Goal: Information Seeking & Learning: Learn about a topic

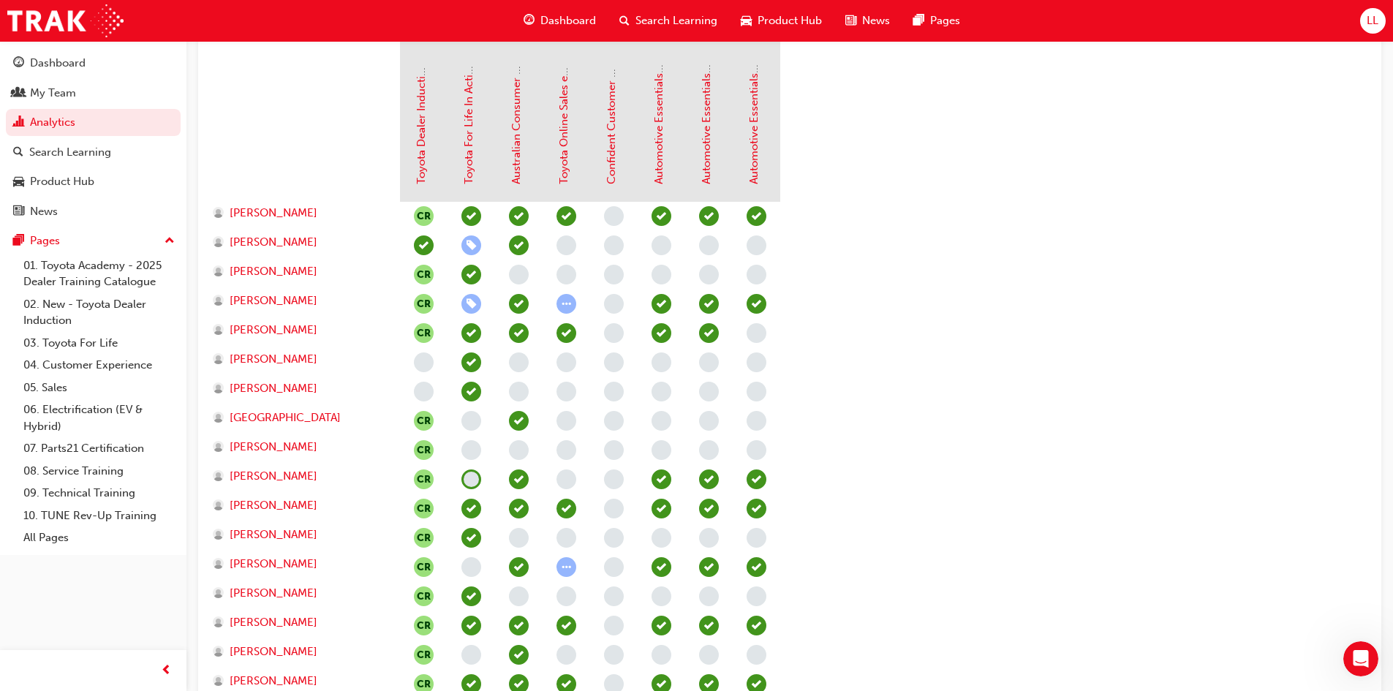
scroll to position [219, 0]
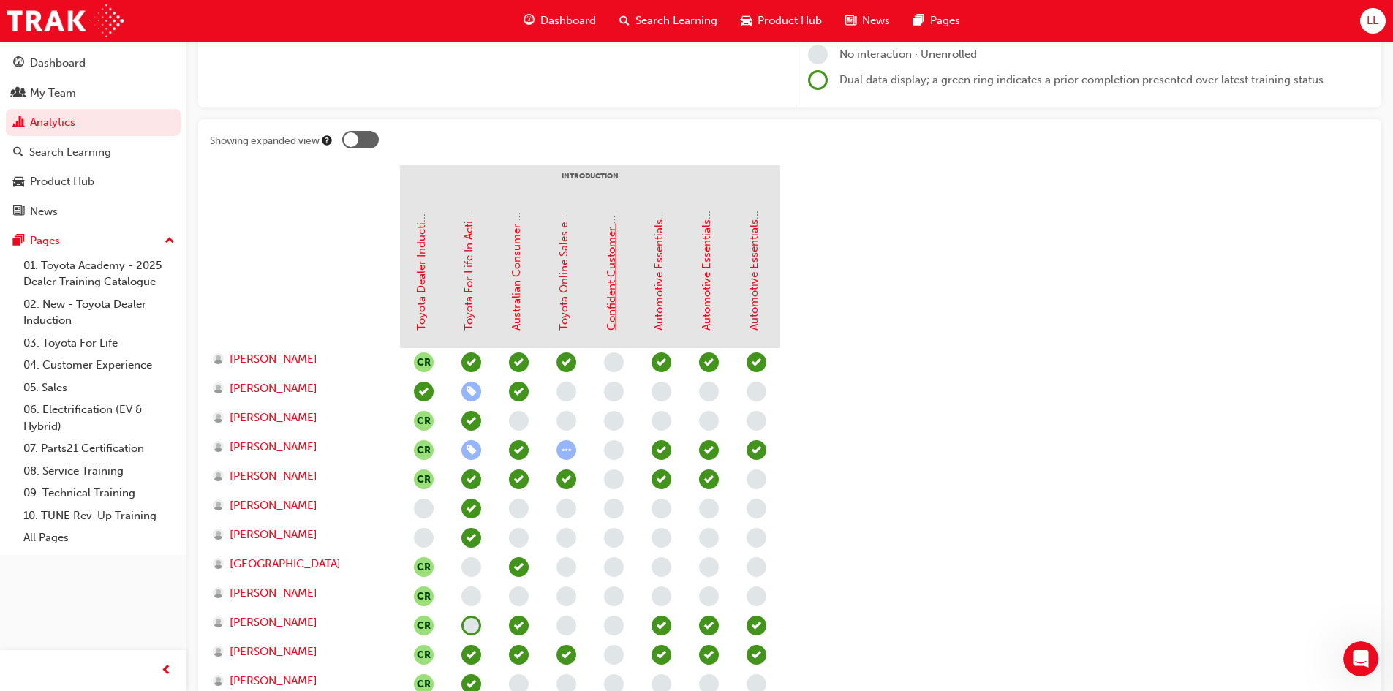
click at [613, 287] on link "Confident Customer Conversations" at bounding box center [611, 241] width 13 height 180
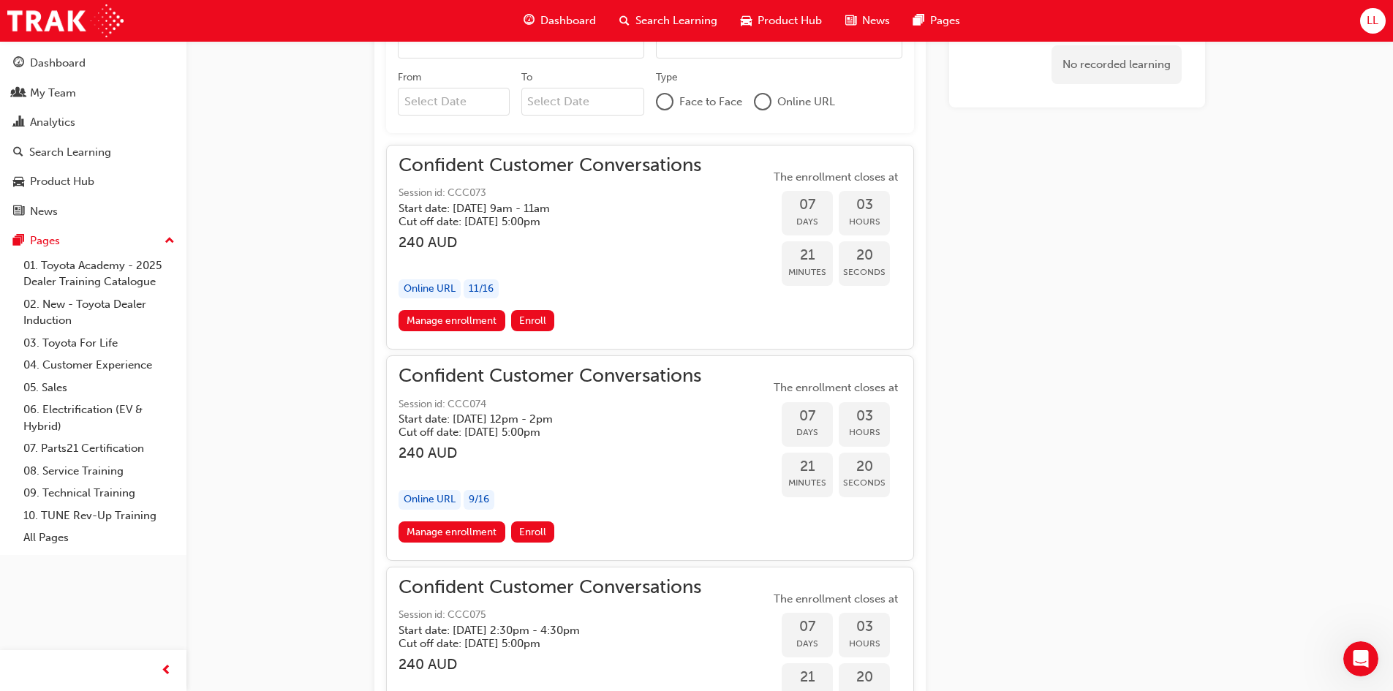
scroll to position [1037, 0]
click at [543, 324] on span "Enroll" at bounding box center [532, 322] width 27 height 12
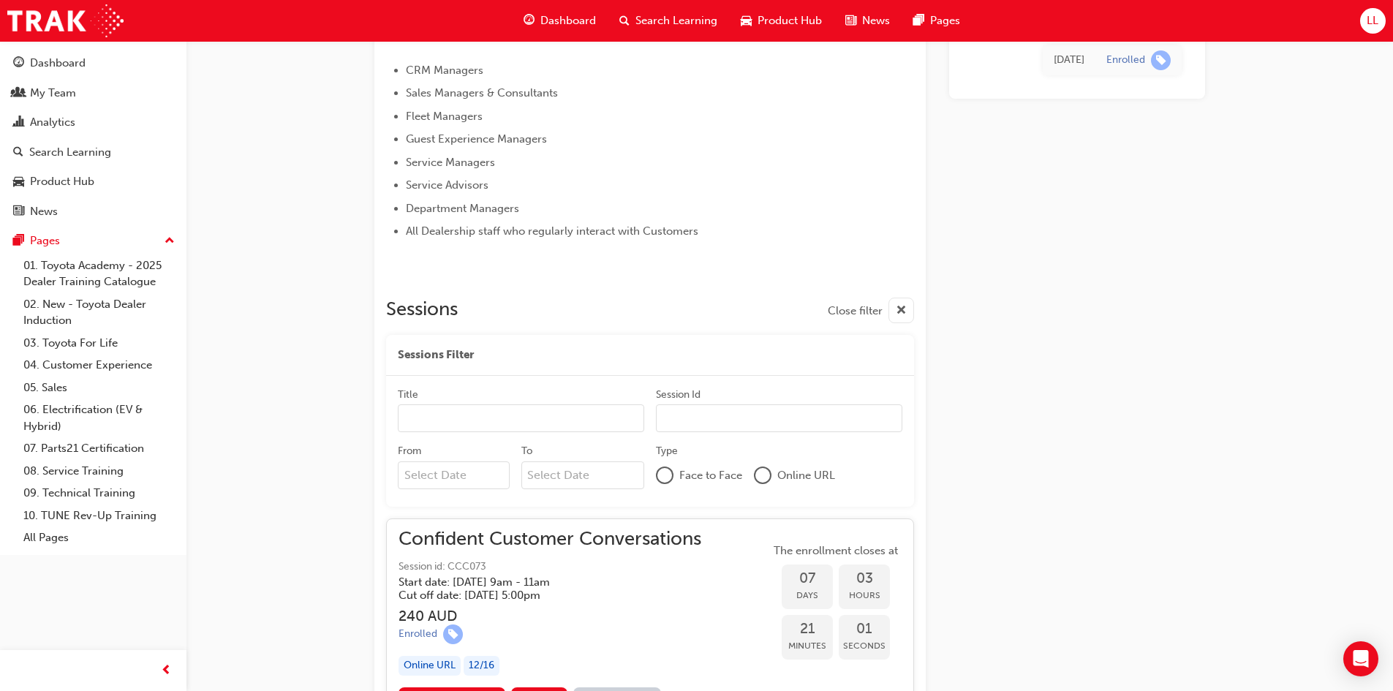
scroll to position [756, 0]
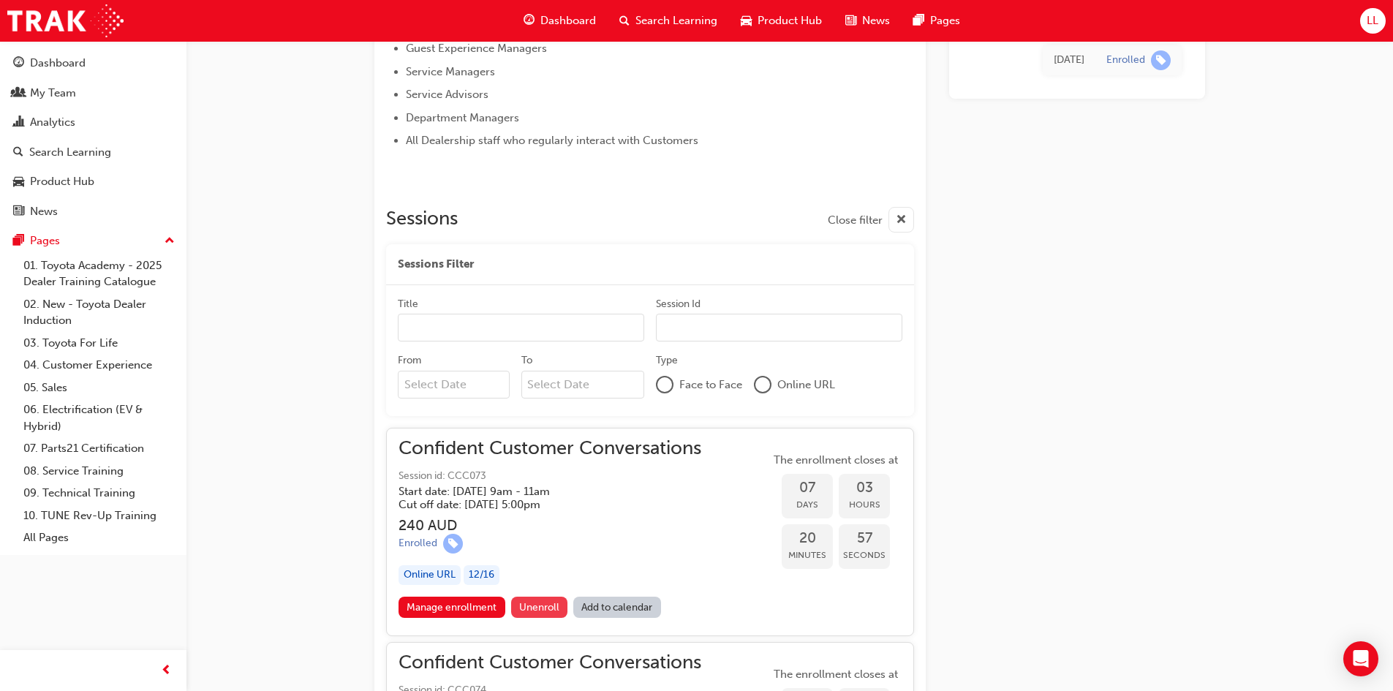
click at [542, 607] on span "Unenroll" at bounding box center [539, 607] width 40 height 12
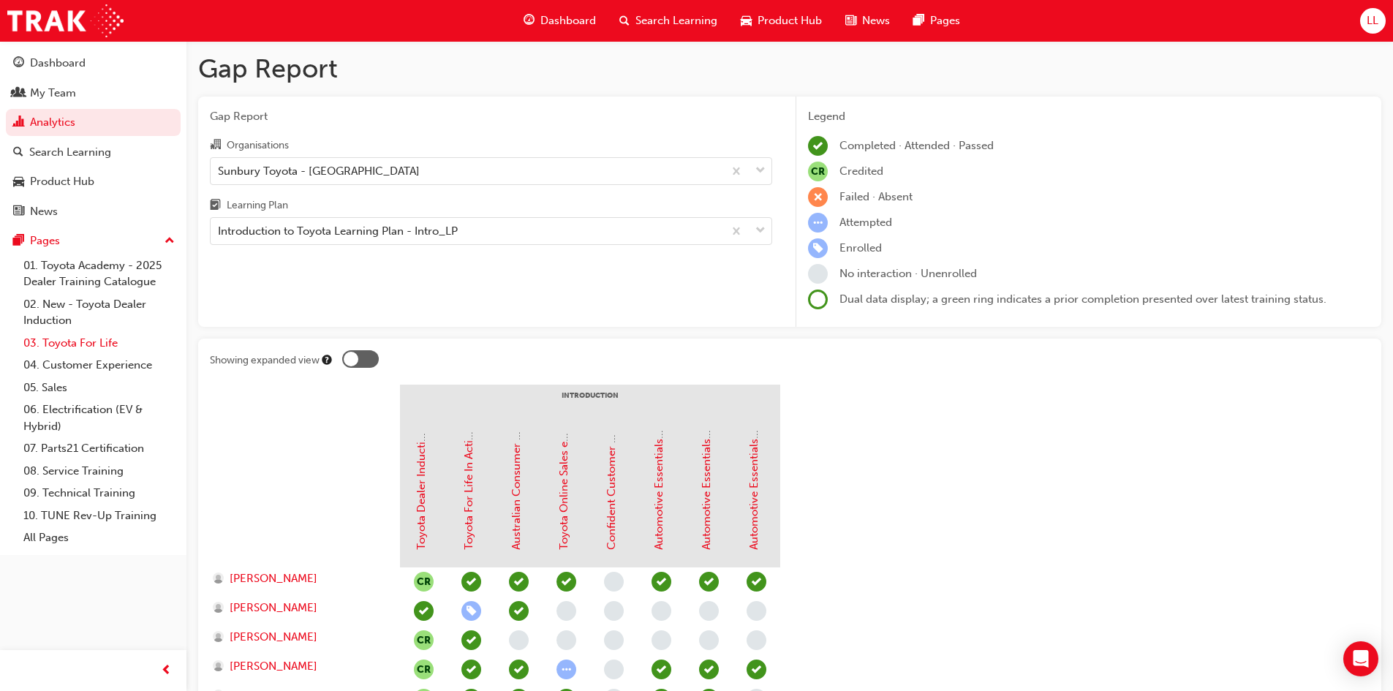
click at [88, 340] on link "03. Toyota For Life" at bounding box center [99, 343] width 163 height 23
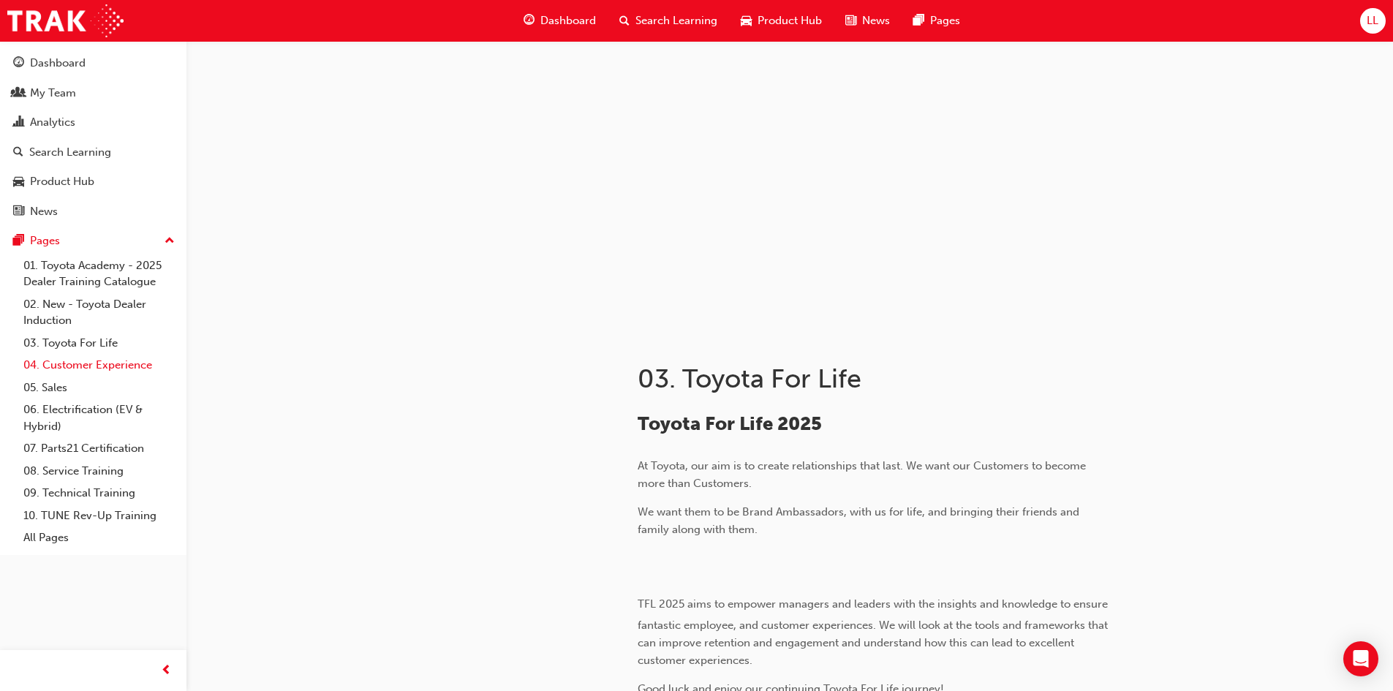
click at [109, 371] on link "04. Customer Experience" at bounding box center [99, 365] width 163 height 23
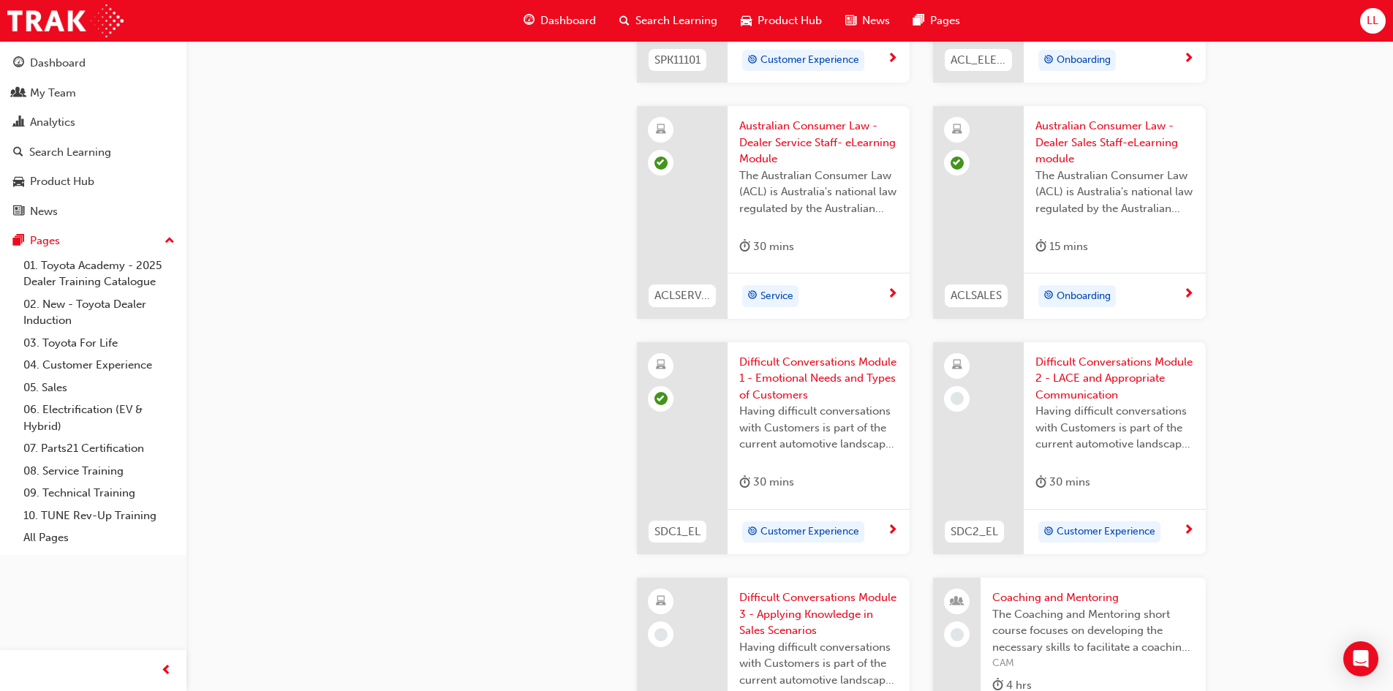
scroll to position [1177, 0]
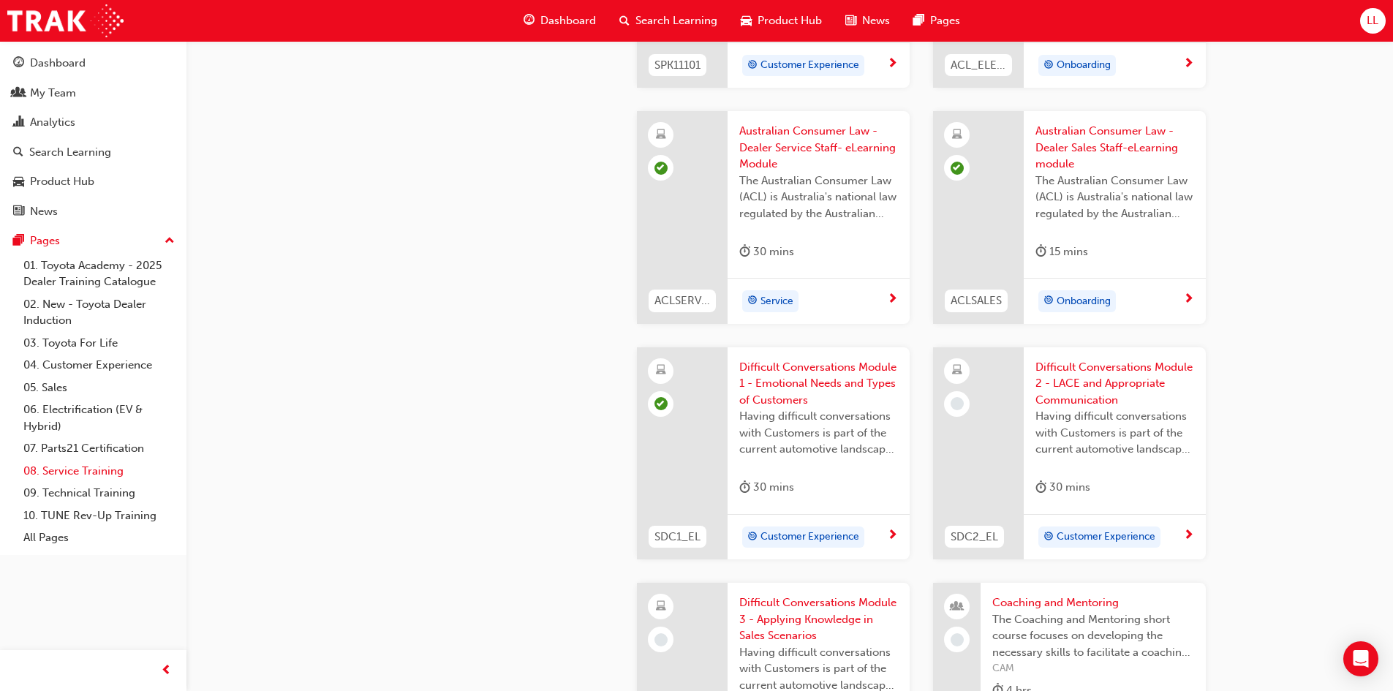
click at [87, 467] on link "08. Service Training" at bounding box center [99, 471] width 163 height 23
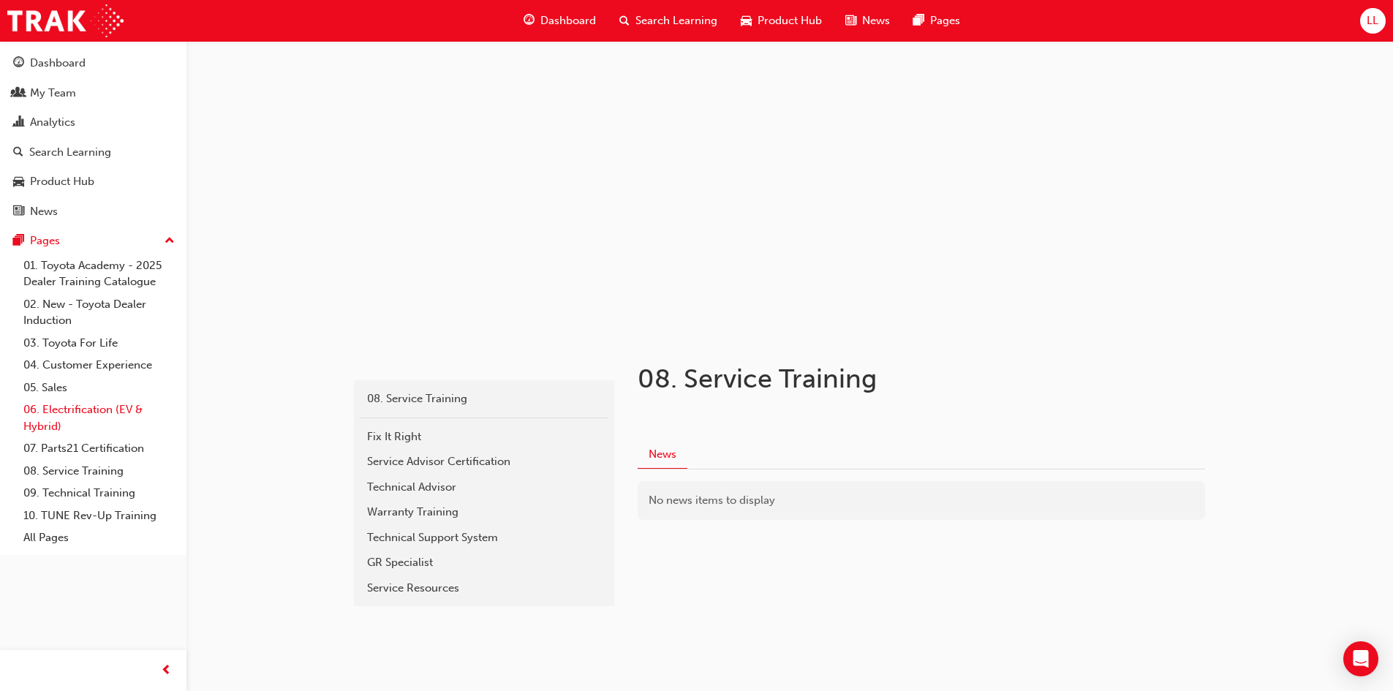
click at [69, 413] on link "06. Electrification (EV & Hybrid)" at bounding box center [99, 417] width 163 height 39
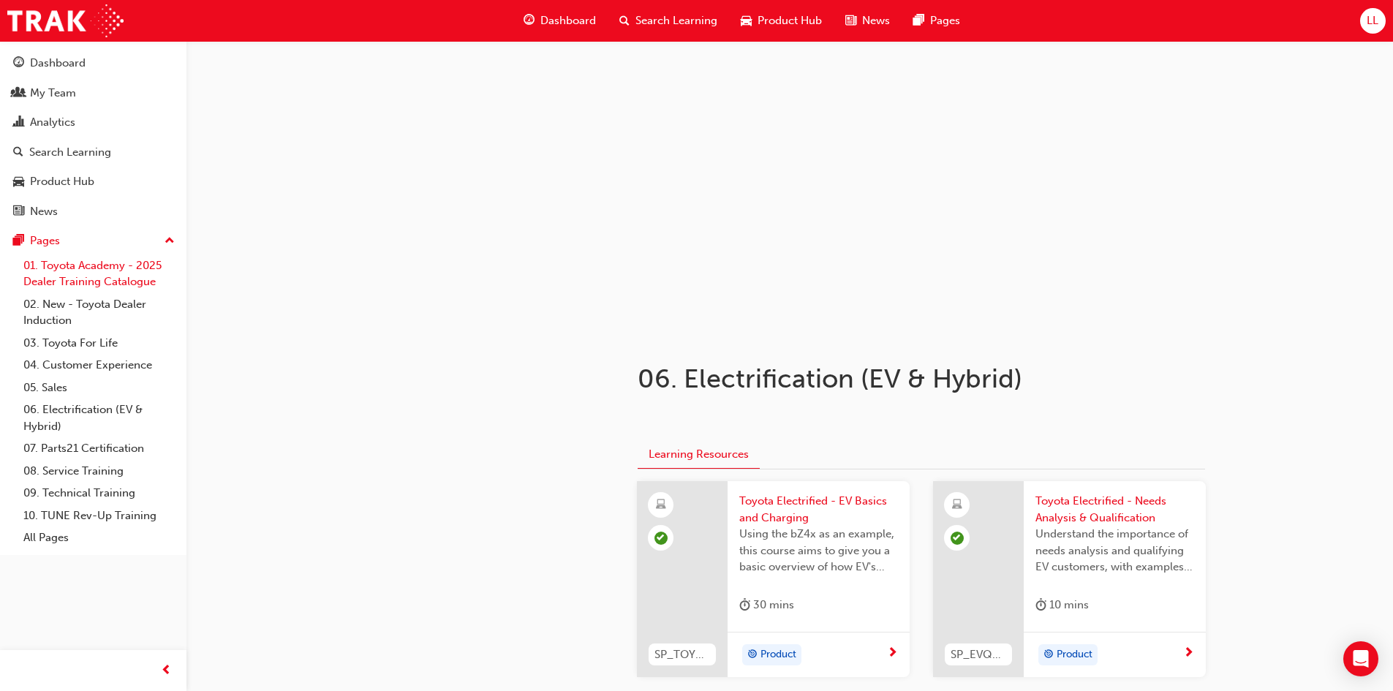
click at [96, 279] on link "01. Toyota Academy - 2025 Dealer Training Catalogue" at bounding box center [99, 273] width 163 height 39
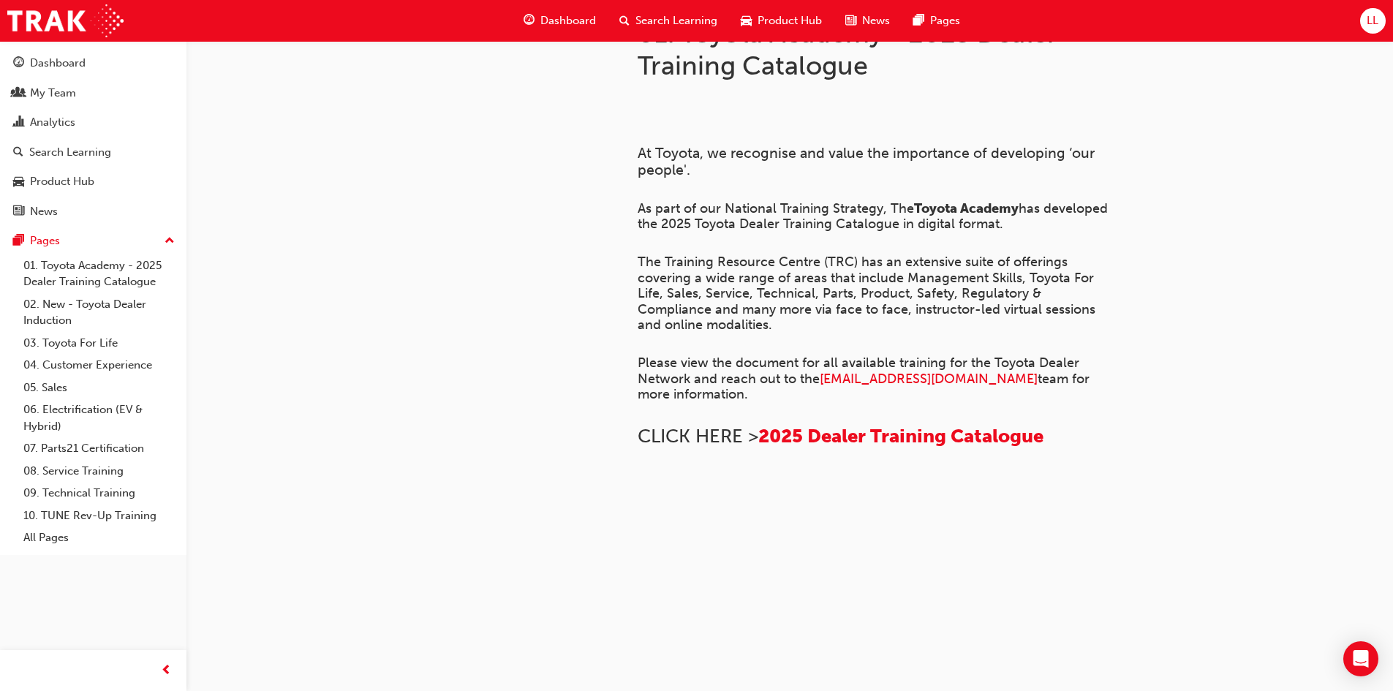
scroll to position [317, 0]
click at [90, 300] on link "02. New - Toyota Dealer Induction" at bounding box center [99, 312] width 163 height 39
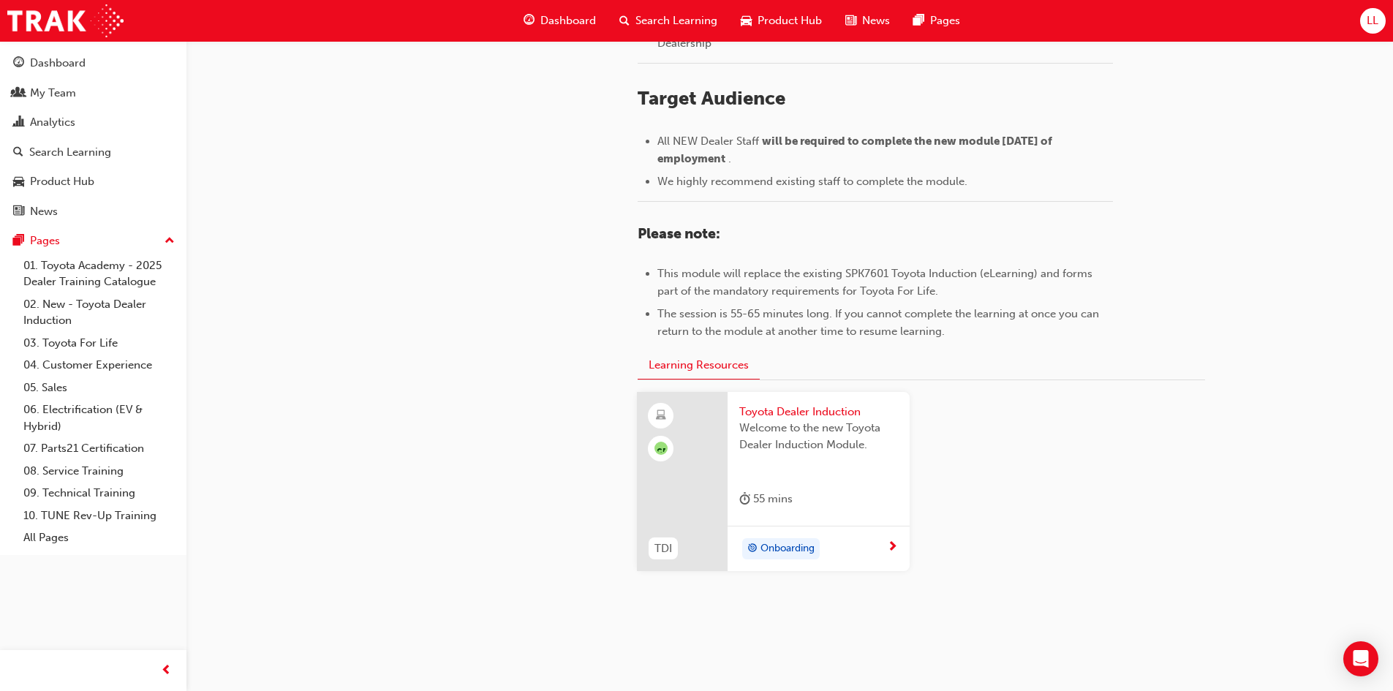
scroll to position [618, 0]
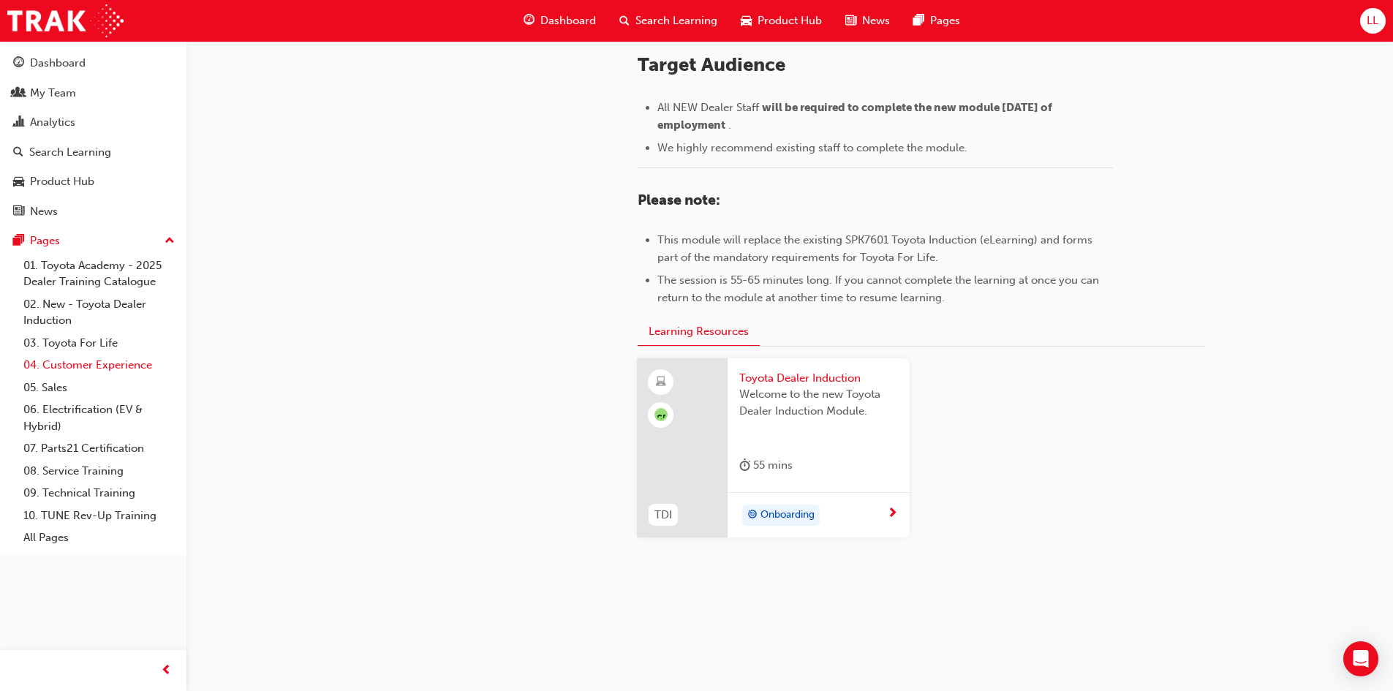
click at [87, 364] on link "04. Customer Experience" at bounding box center [99, 365] width 163 height 23
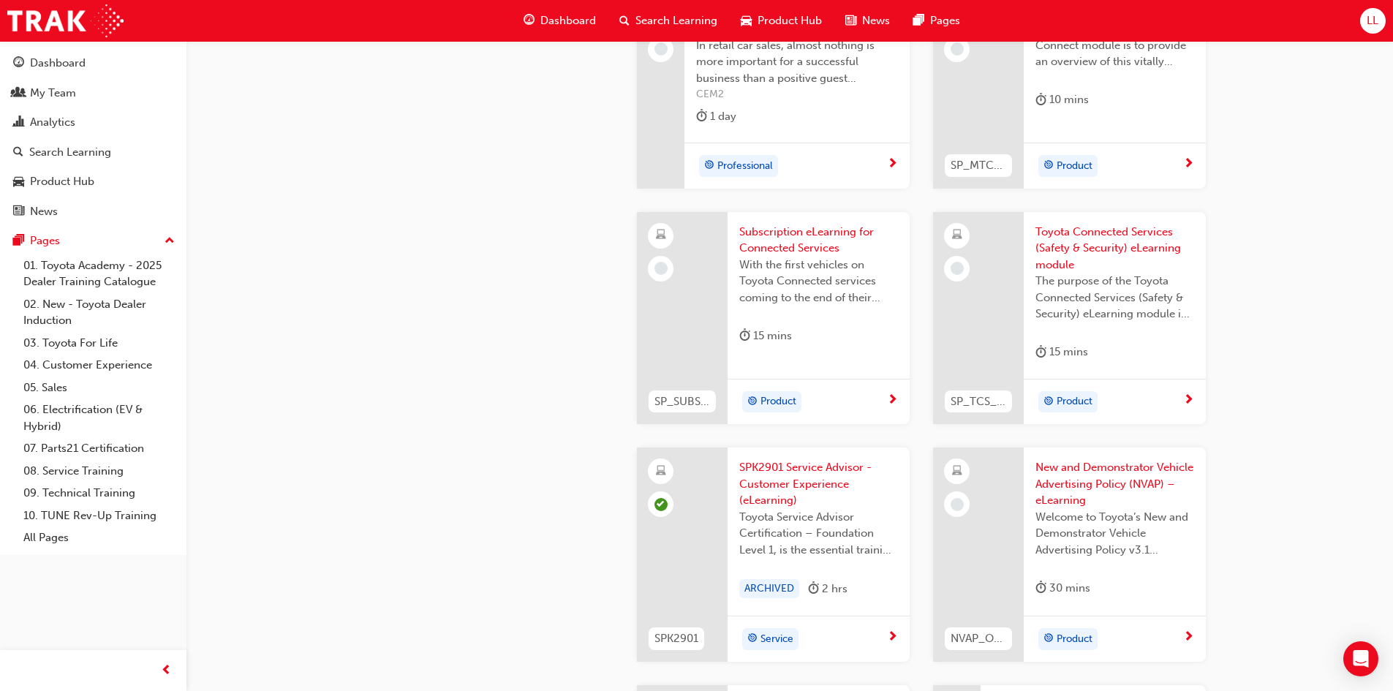
scroll to position [2227, 0]
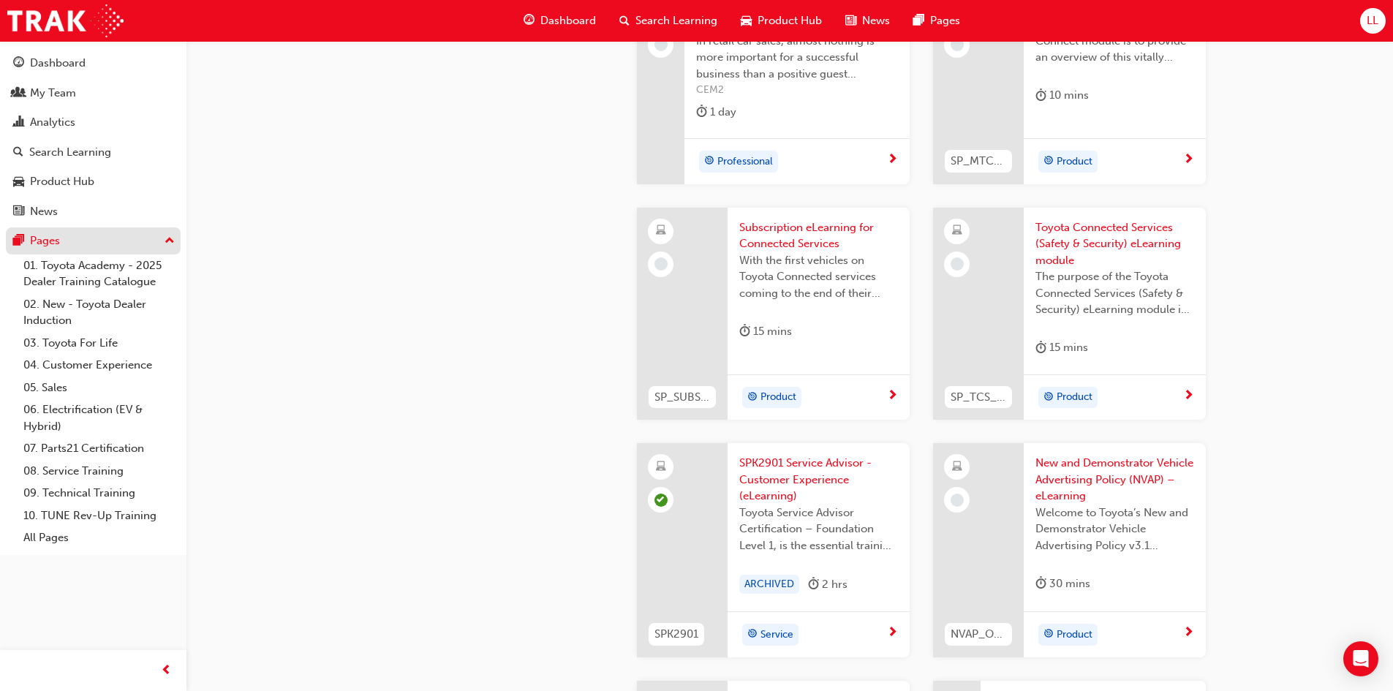
click at [176, 238] on button "Pages" at bounding box center [93, 240] width 175 height 27
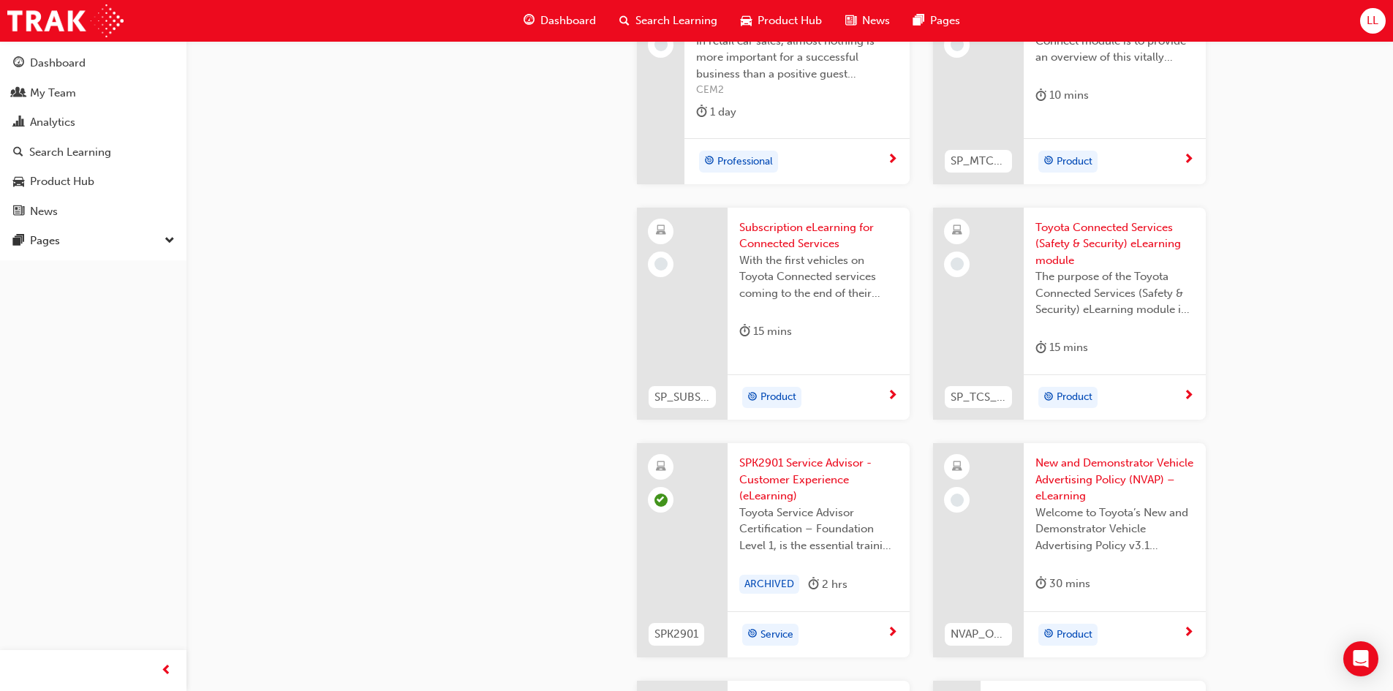
click at [173, 238] on span "down-icon" at bounding box center [169, 241] width 10 height 19
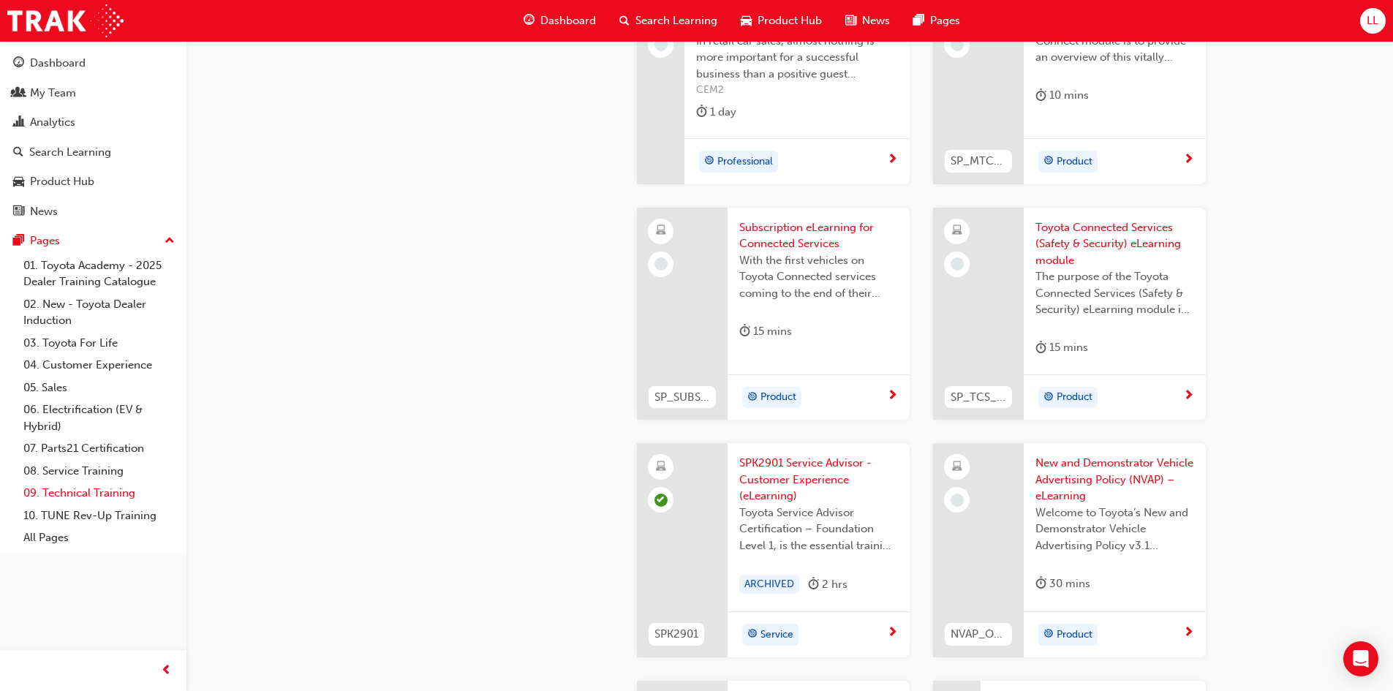
click at [99, 493] on link "09. Technical Training" at bounding box center [99, 493] width 163 height 23
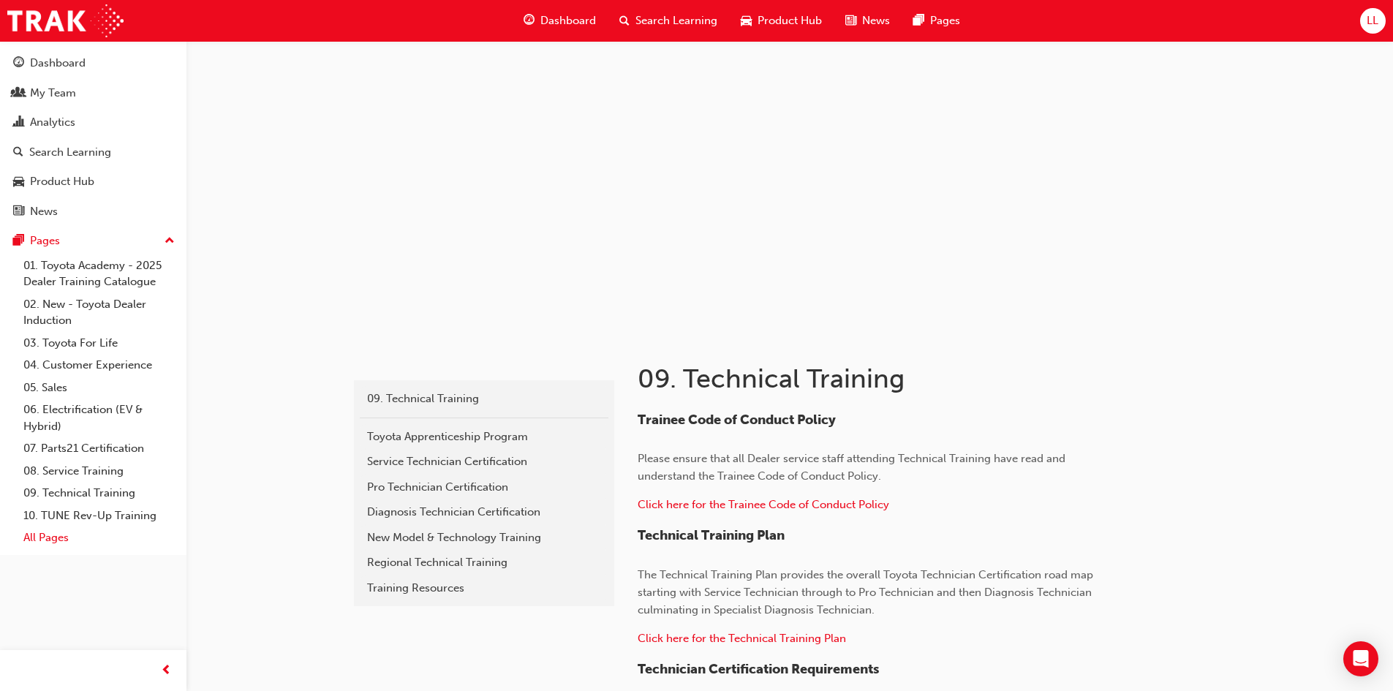
click at [50, 540] on link "All Pages" at bounding box center [99, 537] width 163 height 23
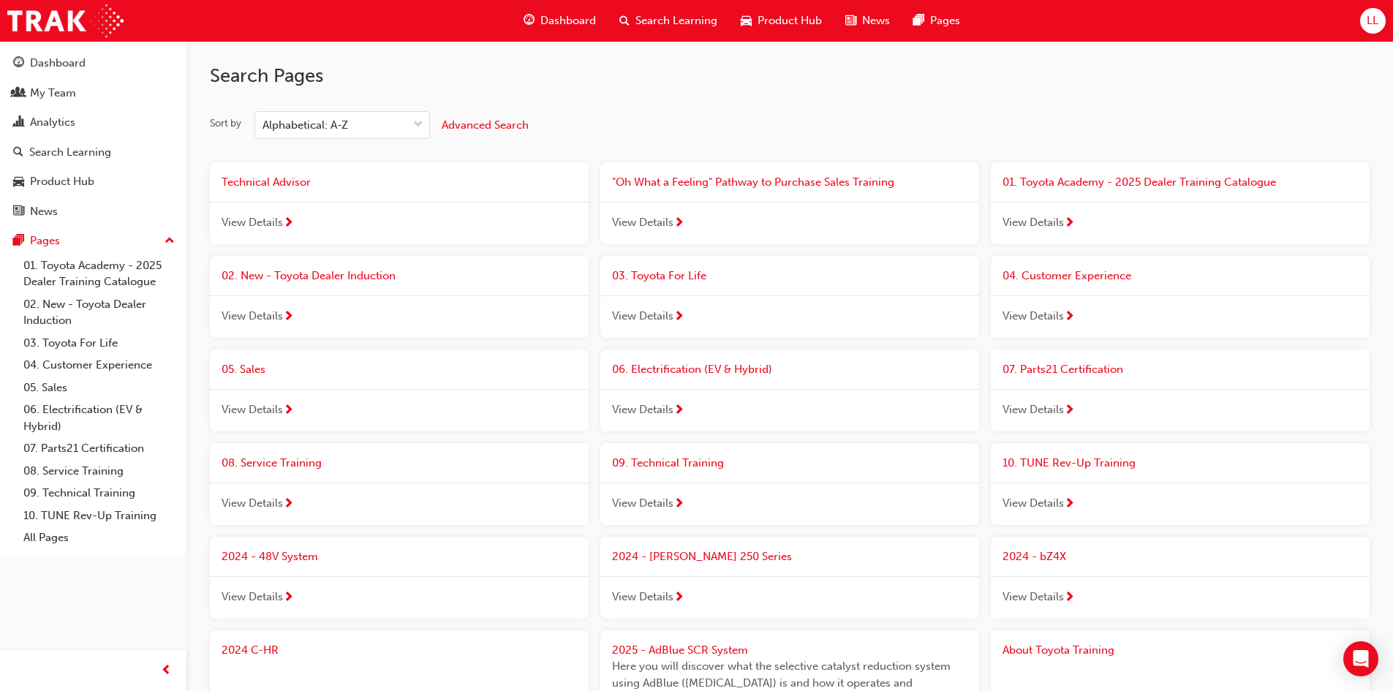
click at [281, 506] on span "View Details" at bounding box center [251, 503] width 61 height 17
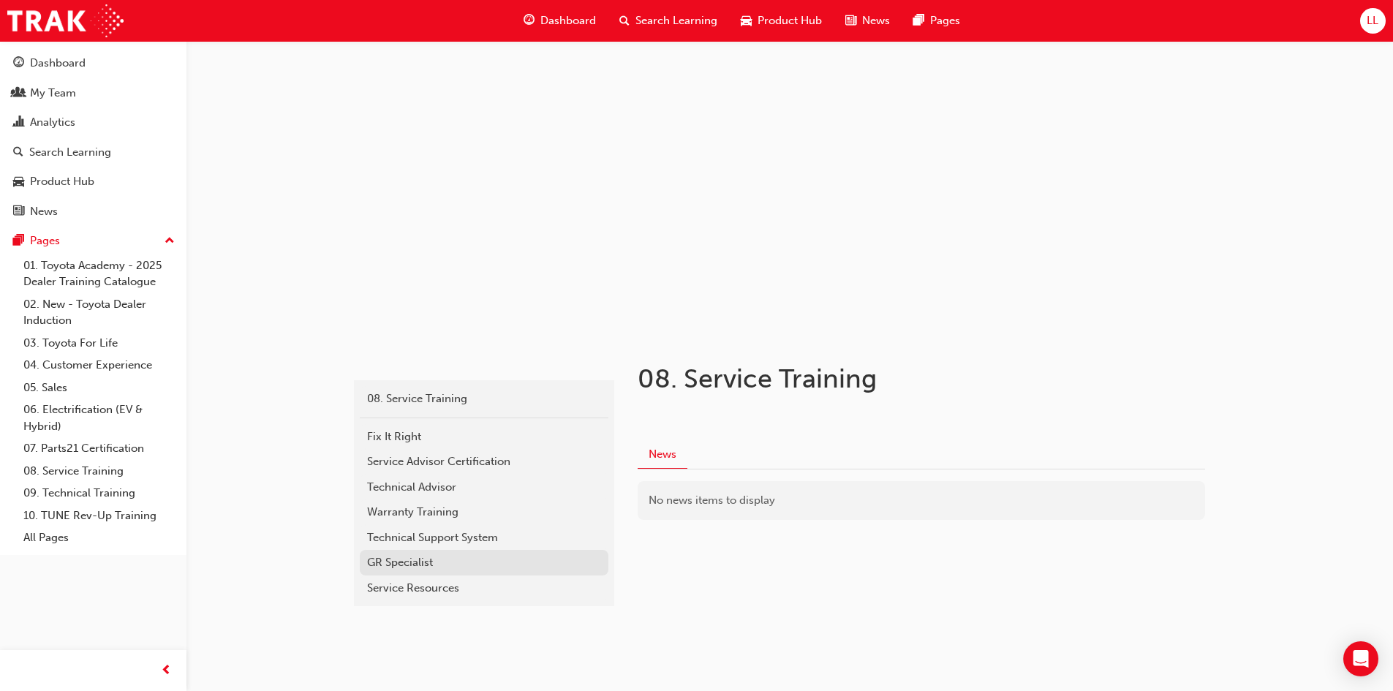
click at [416, 566] on div "GR Specialist" at bounding box center [484, 562] width 234 height 17
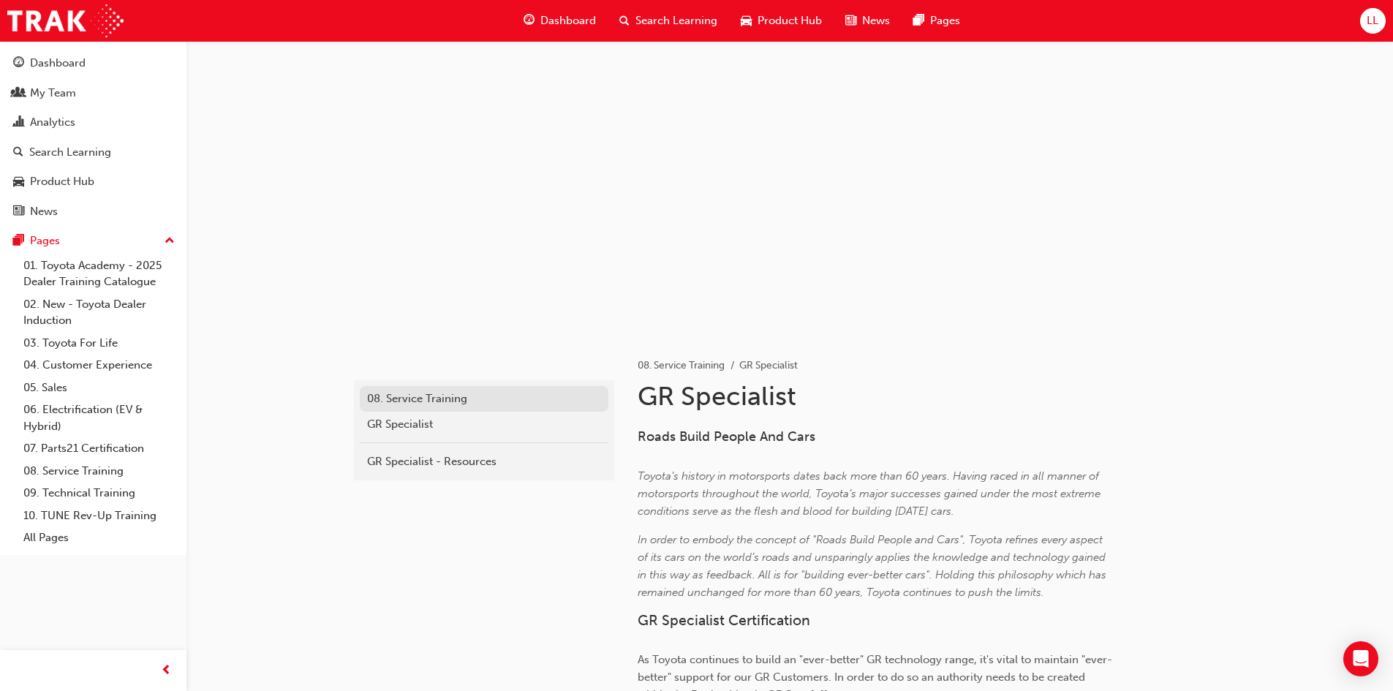
click at [441, 406] on div "08. Service Training" at bounding box center [484, 398] width 234 height 17
